Goal: Information Seeking & Learning: Learn about a topic

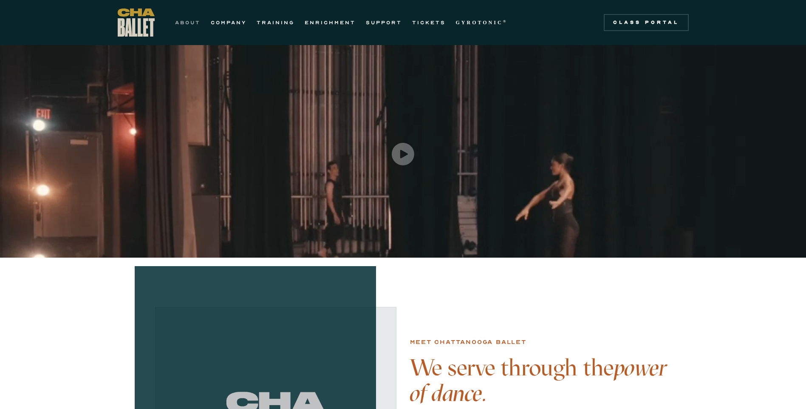
click at [196, 25] on link "ABOUT" at bounding box center [187, 22] width 25 height 10
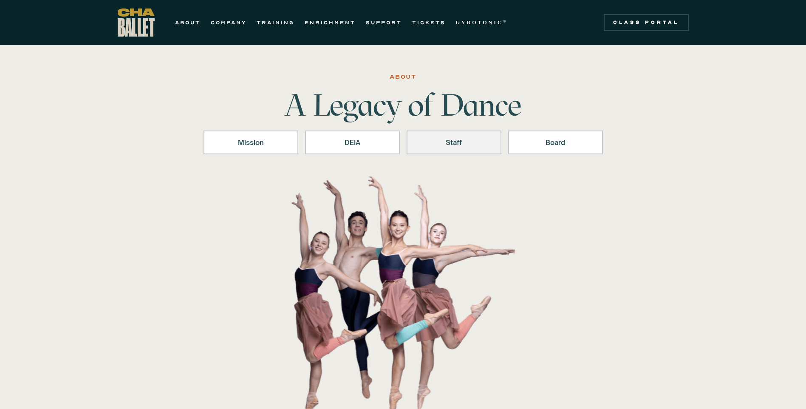
click at [471, 135] on link "Staff" at bounding box center [453, 142] width 95 height 24
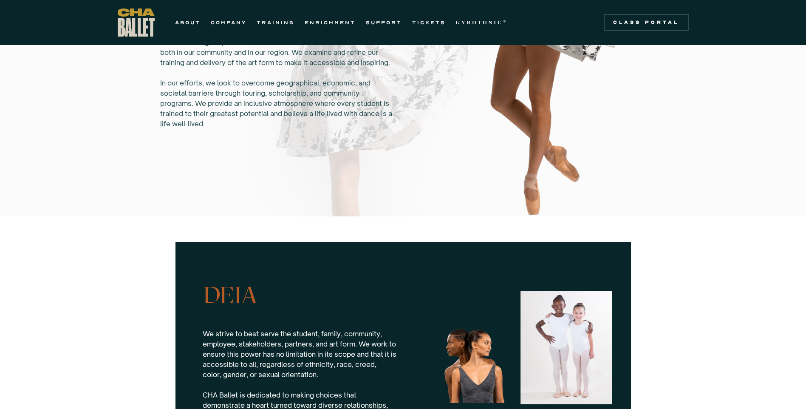
scroll to position [449, 0]
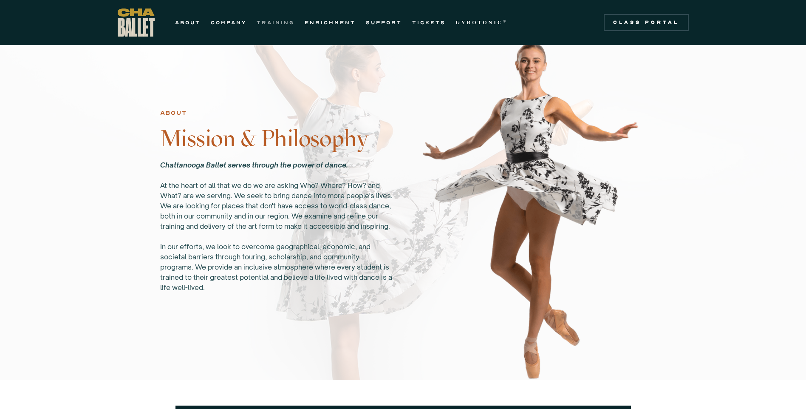
click at [269, 21] on link "TRAINING" at bounding box center [275, 22] width 38 height 10
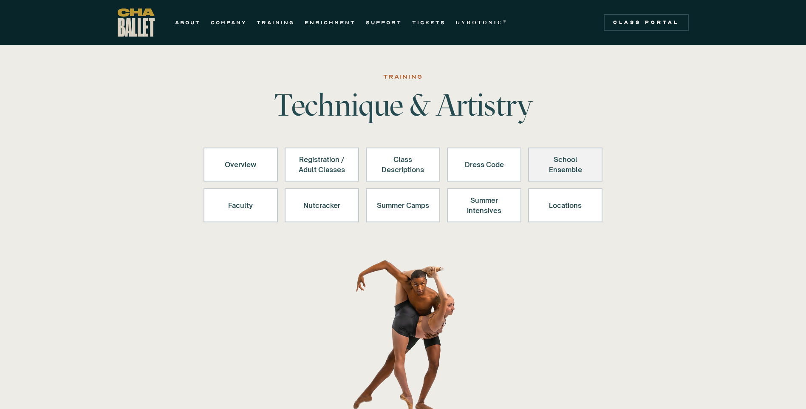
click at [560, 177] on link "School Ensemble" at bounding box center [565, 164] width 74 height 34
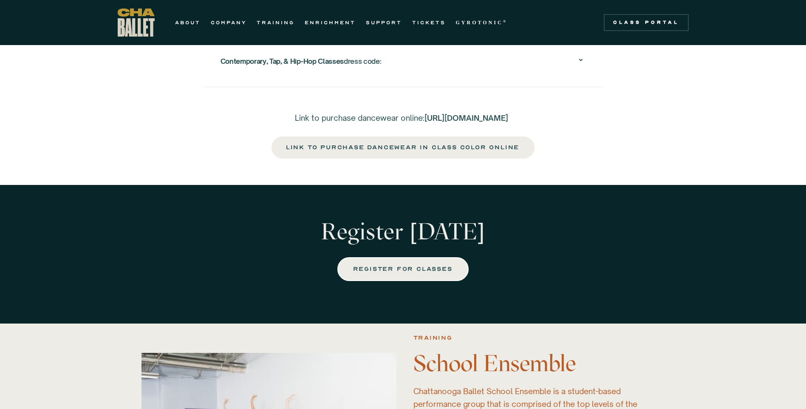
scroll to position [1644, 0]
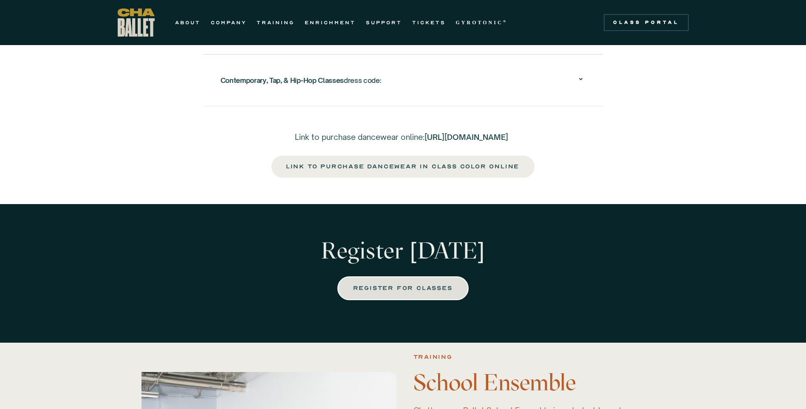
click at [383, 291] on link "REGISTER FOR CLASSES" at bounding box center [402, 288] width 131 height 24
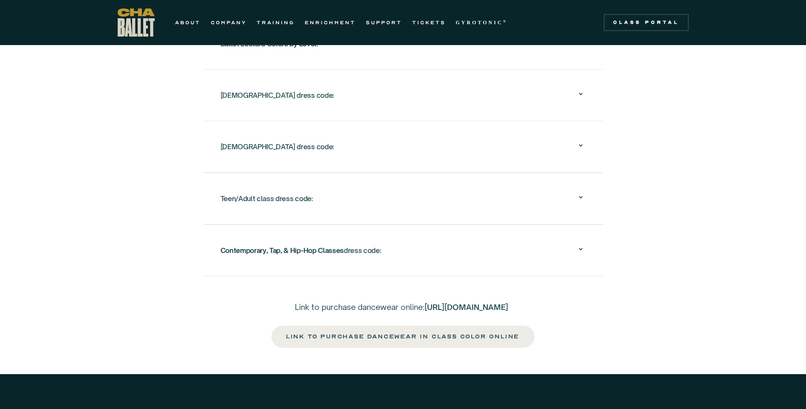
scroll to position [1389, 0]
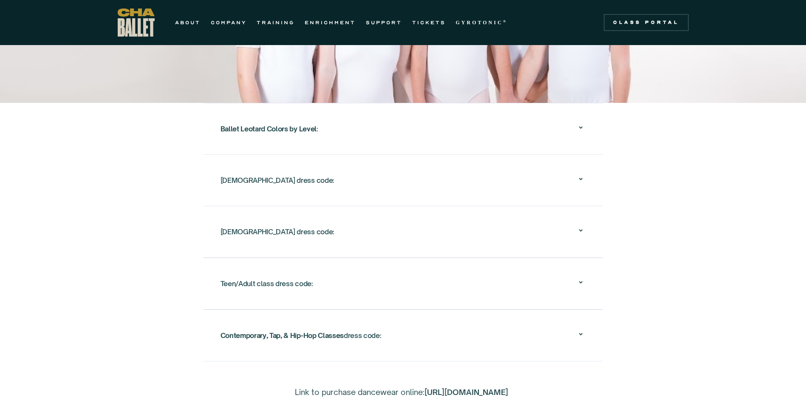
click at [574, 115] on div "Ballet Leotard Colors by Level :" at bounding box center [402, 128] width 365 height 27
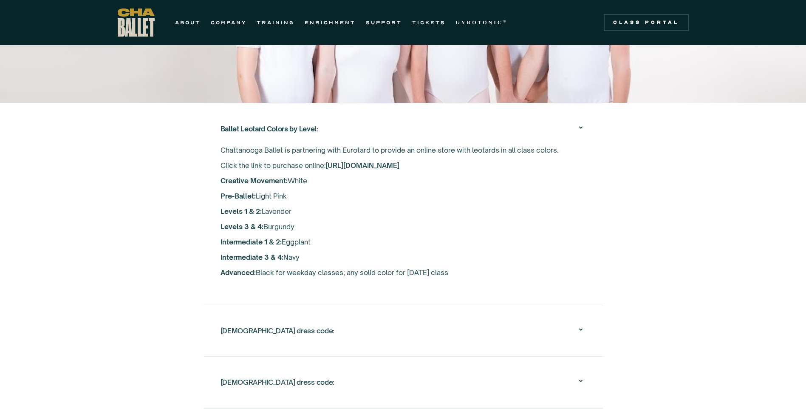
click at [456, 324] on div "Female dress code:" at bounding box center [402, 330] width 365 height 27
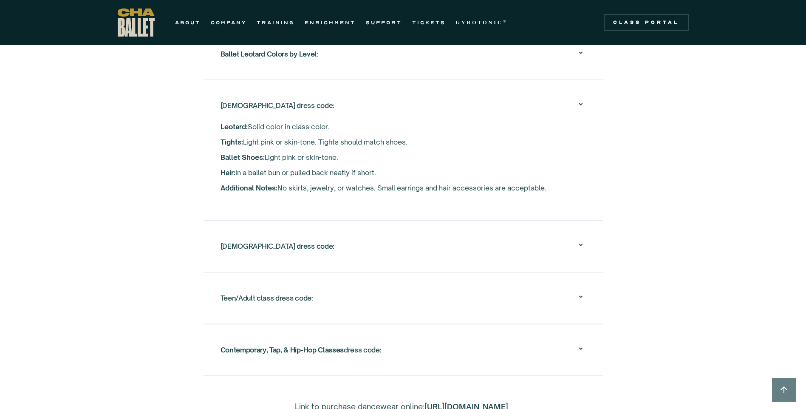
scroll to position [1474, 0]
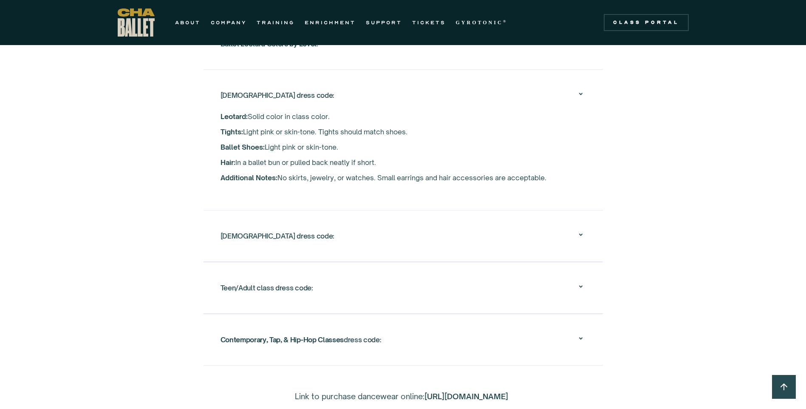
click at [574, 276] on div "Teen/Adult class dress code:" at bounding box center [402, 287] width 365 height 27
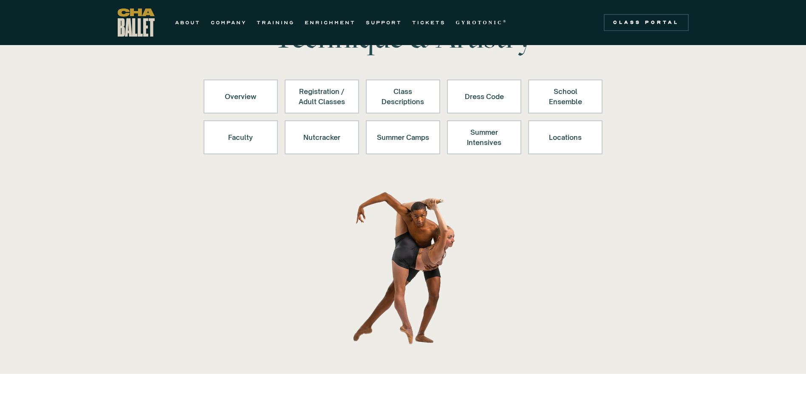
scroll to position [31, 0]
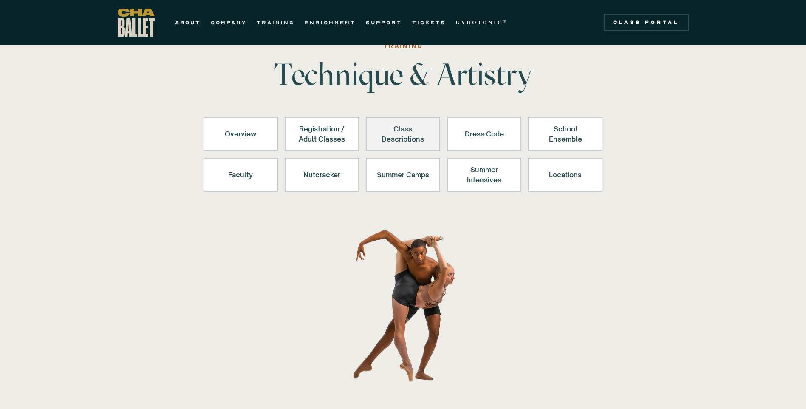
click at [397, 132] on div "Class Descriptions" at bounding box center [403, 134] width 52 height 20
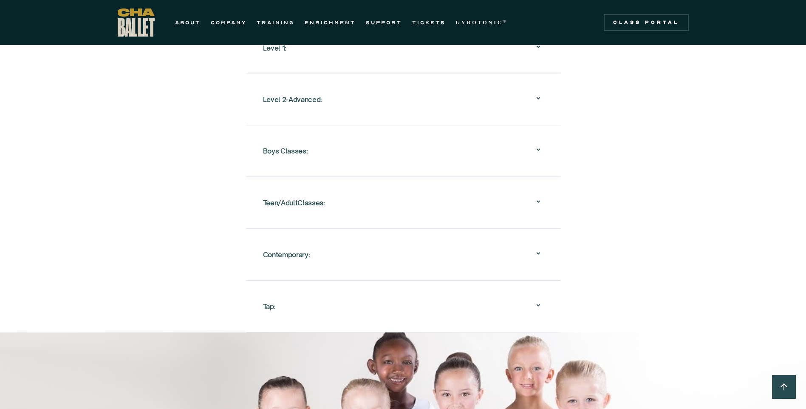
scroll to position [948, 0]
click at [533, 196] on icon at bounding box center [538, 201] width 10 height 10
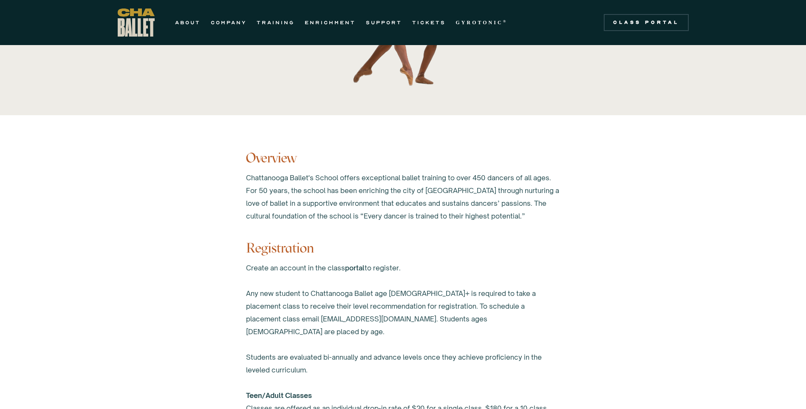
scroll to position [269, 0]
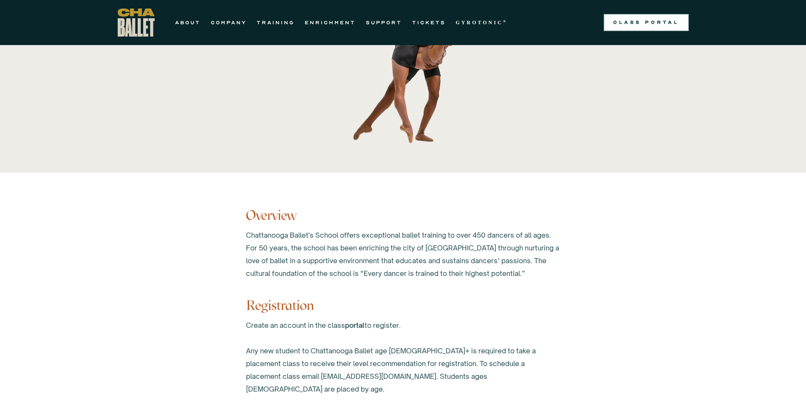
click at [620, 21] on div "Class Portal" at bounding box center [646, 22] width 75 height 7
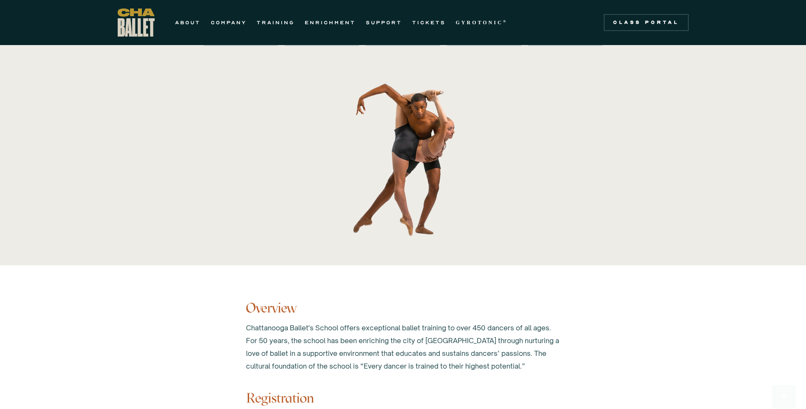
scroll to position [56, 0]
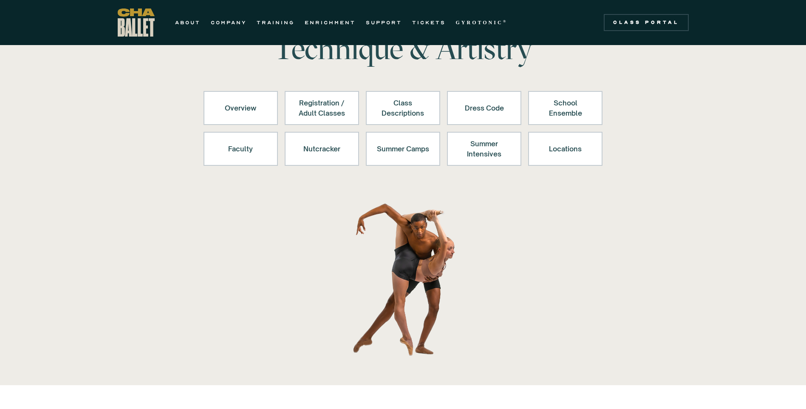
scroll to position [1984, 0]
